Goal: Find specific page/section: Find specific page/section

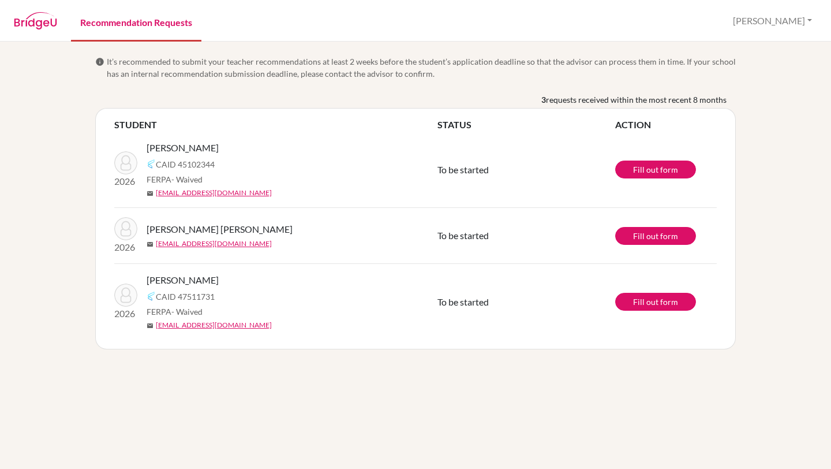
click at [124, 20] on link "Recommendation Requests" at bounding box center [136, 22] width 130 height 40
click at [36, 23] on img at bounding box center [35, 20] width 43 height 17
click at [28, 24] on img at bounding box center [35, 20] width 43 height 17
